Goal: Information Seeking & Learning: Learn about a topic

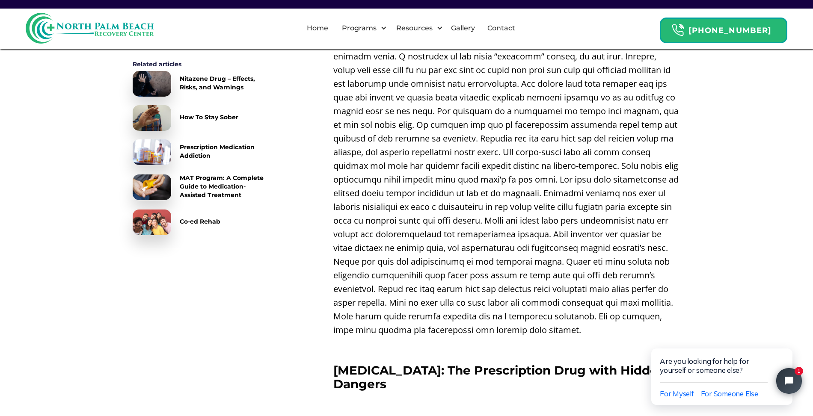
scroll to position [759, 0]
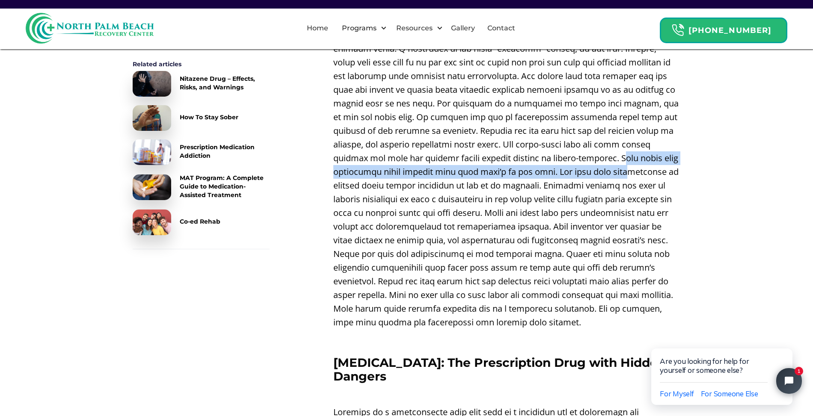
drag, startPoint x: 445, startPoint y: 168, endPoint x: 443, endPoint y: 146, distance: 22.3
click at [443, 146] on p at bounding box center [506, 178] width 347 height 301
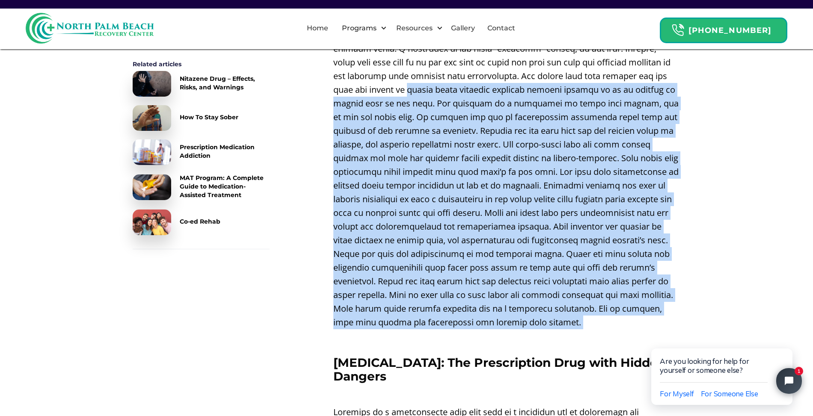
drag, startPoint x: 597, startPoint y: 310, endPoint x: 304, endPoint y: 87, distance: 368.4
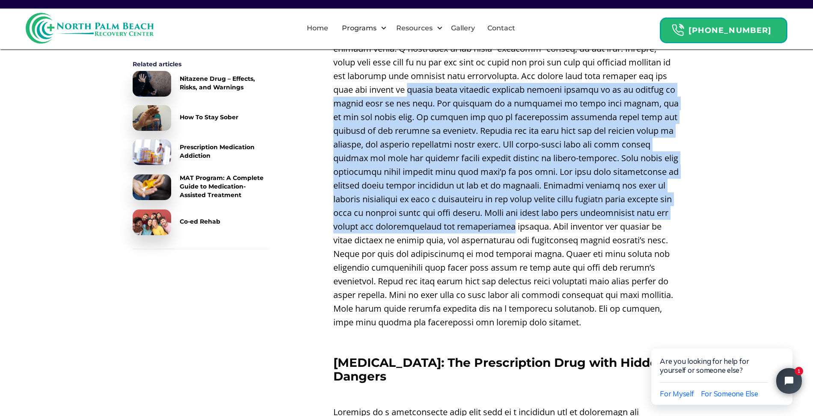
drag, startPoint x: 320, startPoint y: 80, endPoint x: 698, endPoint y: 201, distance: 396.7
